Goal: Navigation & Orientation: Find specific page/section

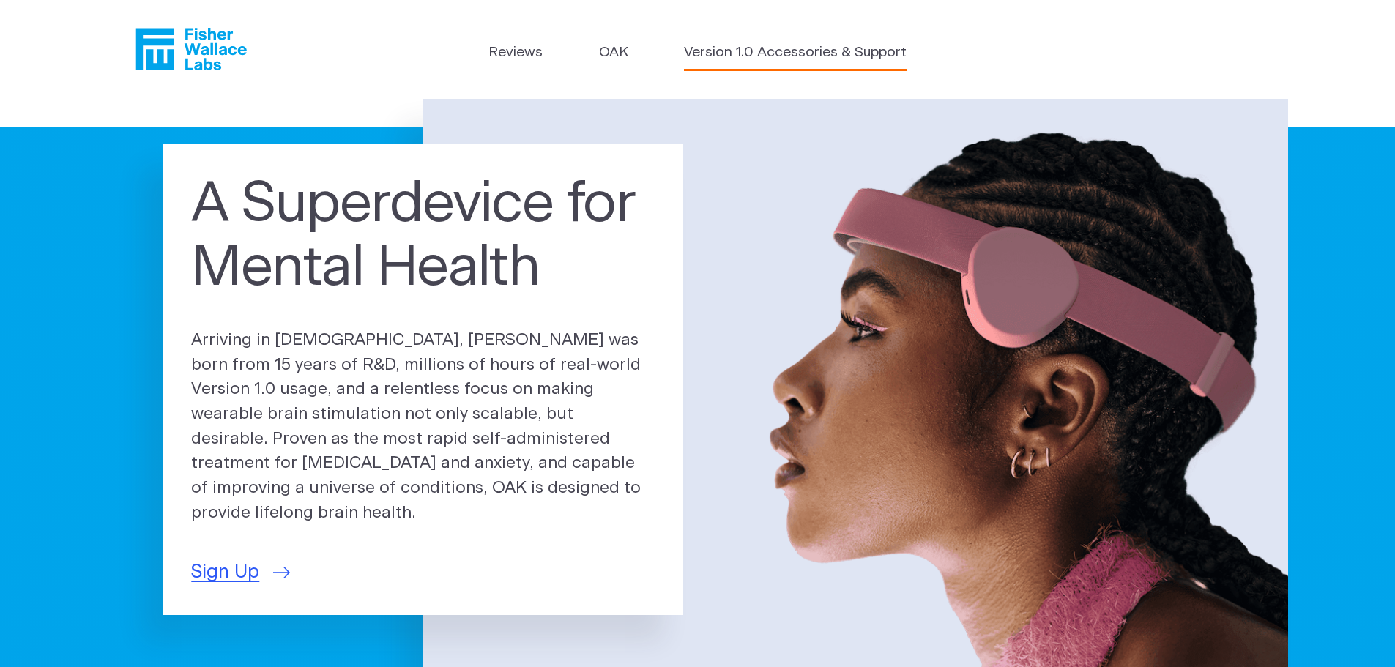
click at [727, 53] on link "Version 1.0 Accessories & Support" at bounding box center [795, 52] width 223 height 21
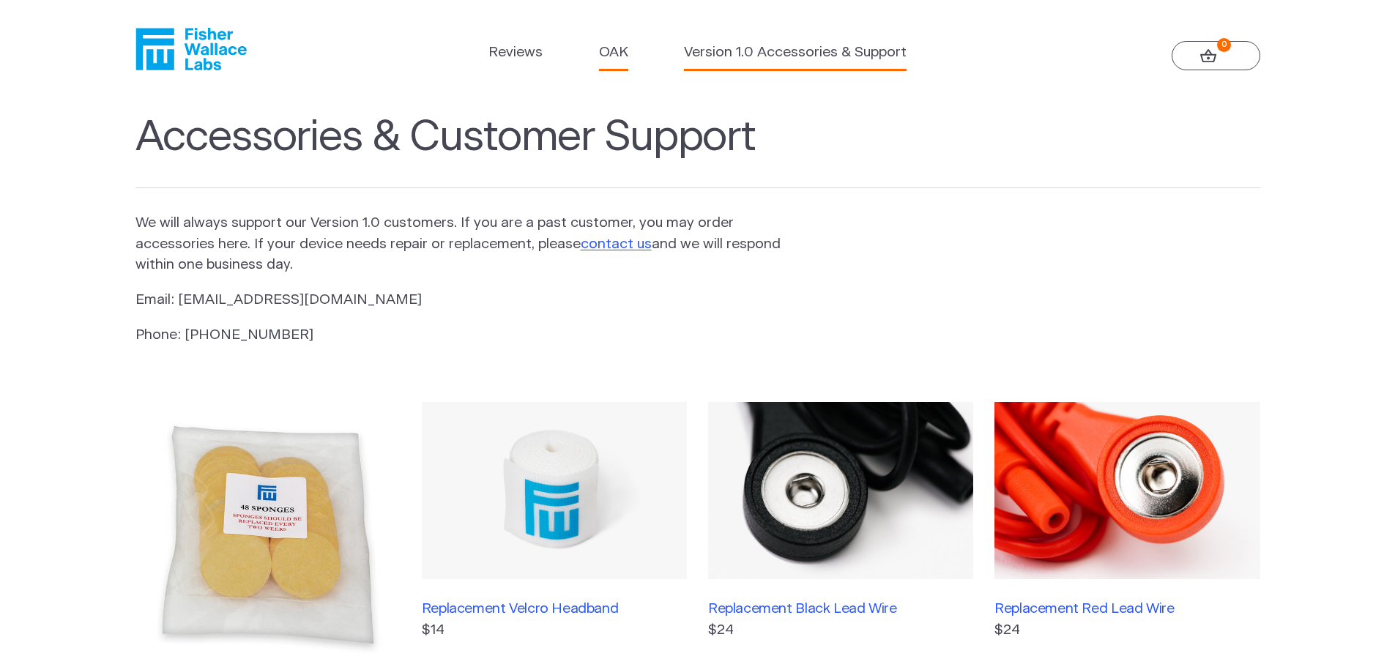
click at [607, 54] on link "OAK" at bounding box center [613, 52] width 29 height 21
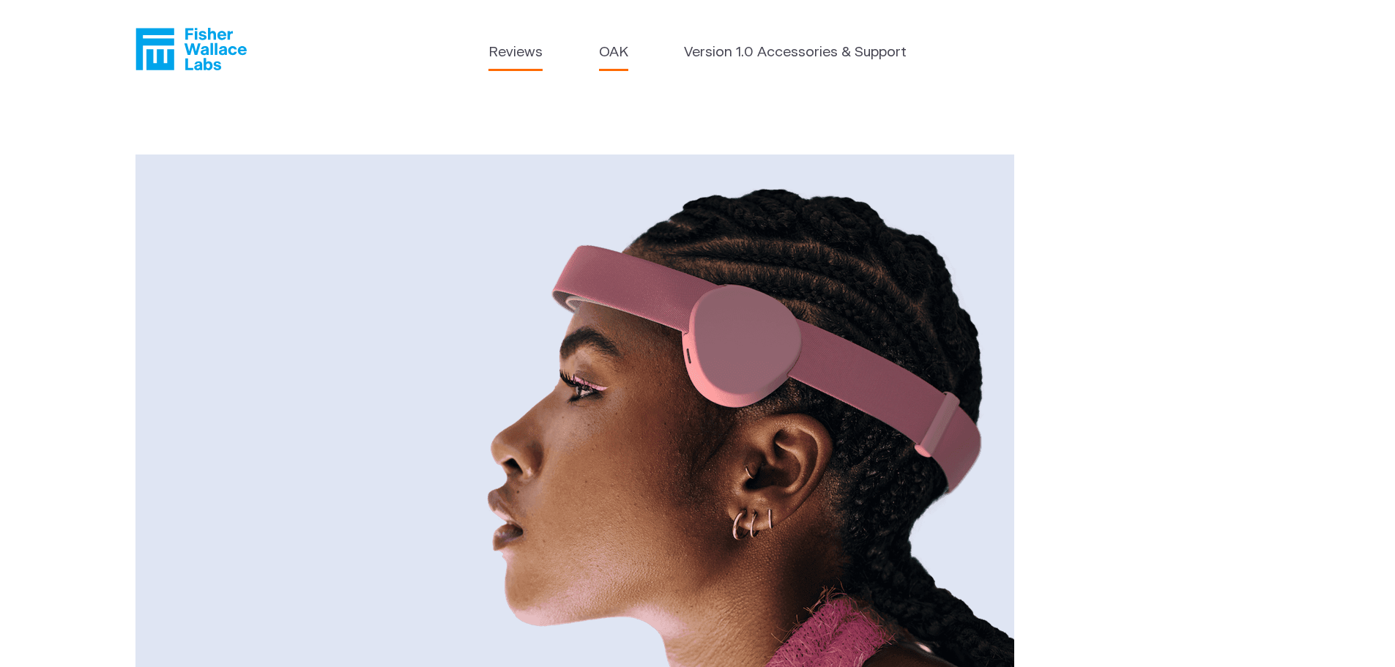
click at [508, 53] on link "Reviews" at bounding box center [516, 52] width 54 height 21
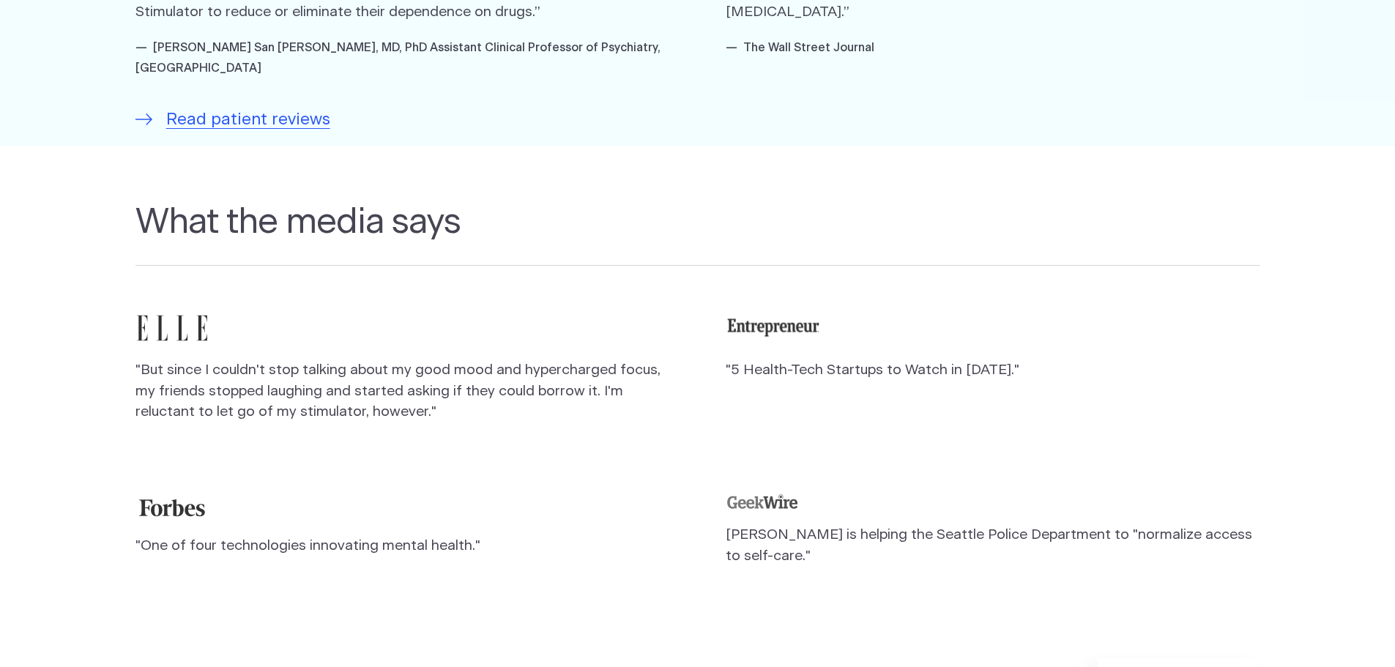
scroll to position [1245, 0]
